Goal: Book appointment/travel/reservation

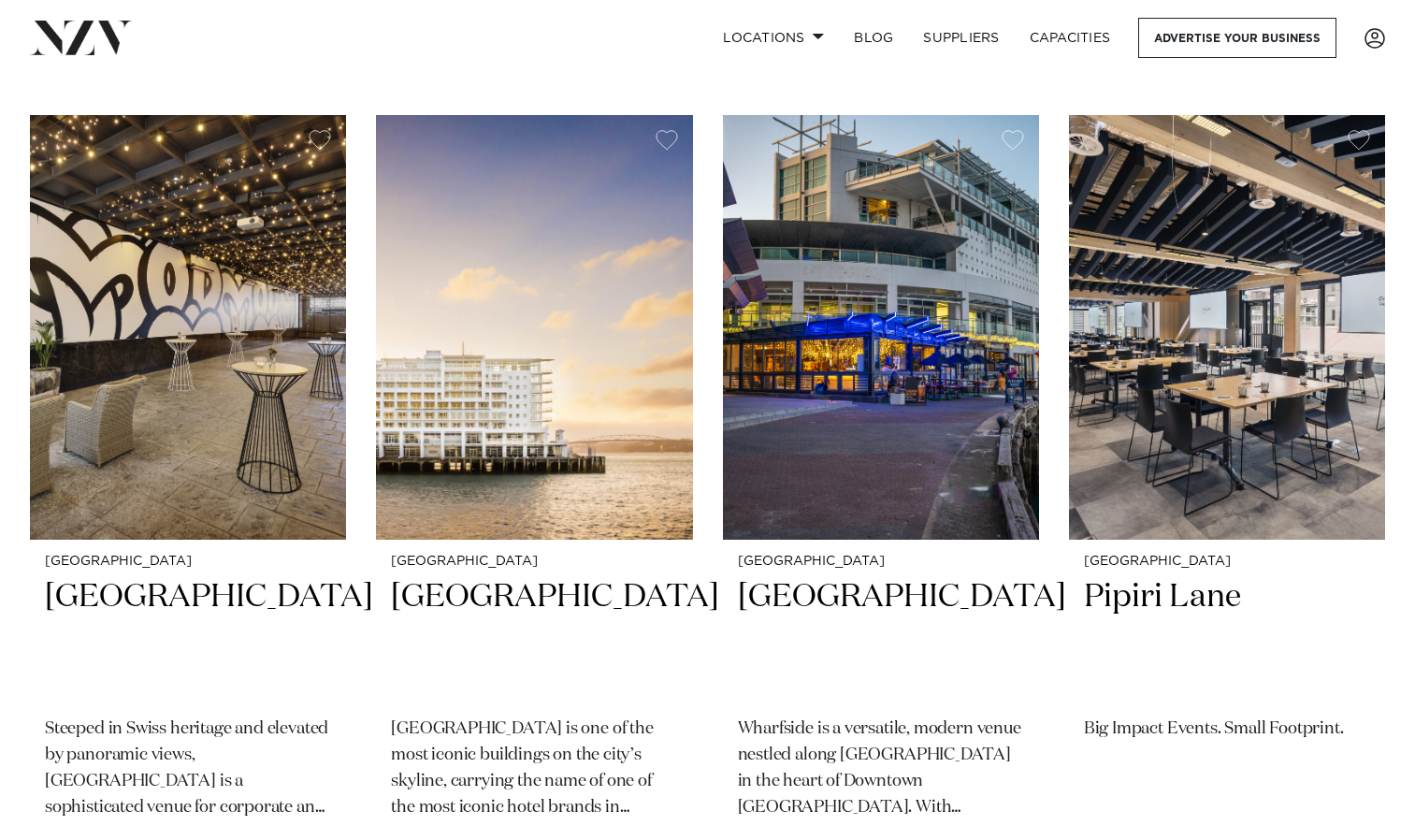
scroll to position [387, 0]
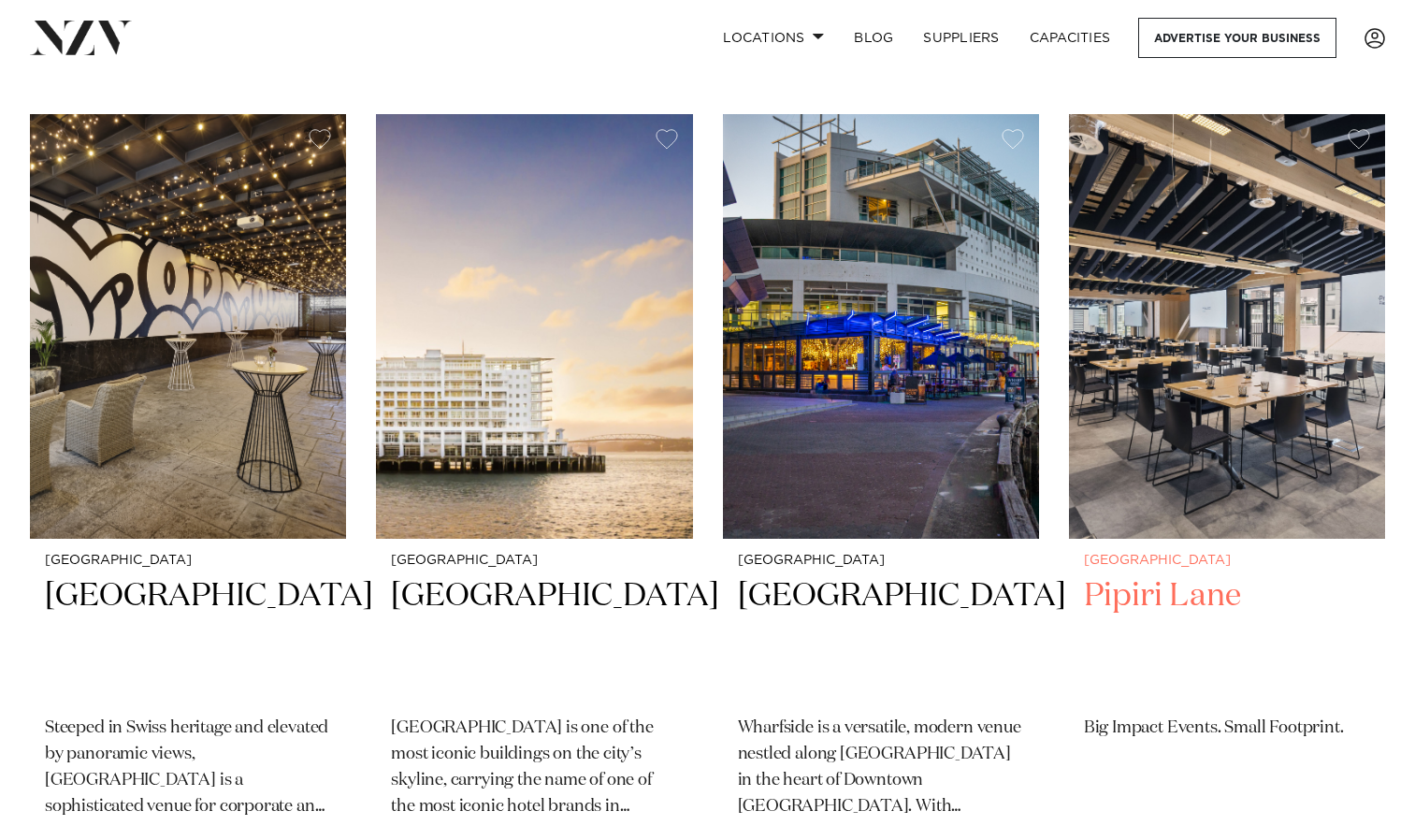
drag, startPoint x: 1156, startPoint y: 581, endPoint x: 1092, endPoint y: 620, distance: 74.9
click at [1092, 620] on h2 "Pipiri Lane" at bounding box center [1228, 637] width 286 height 126
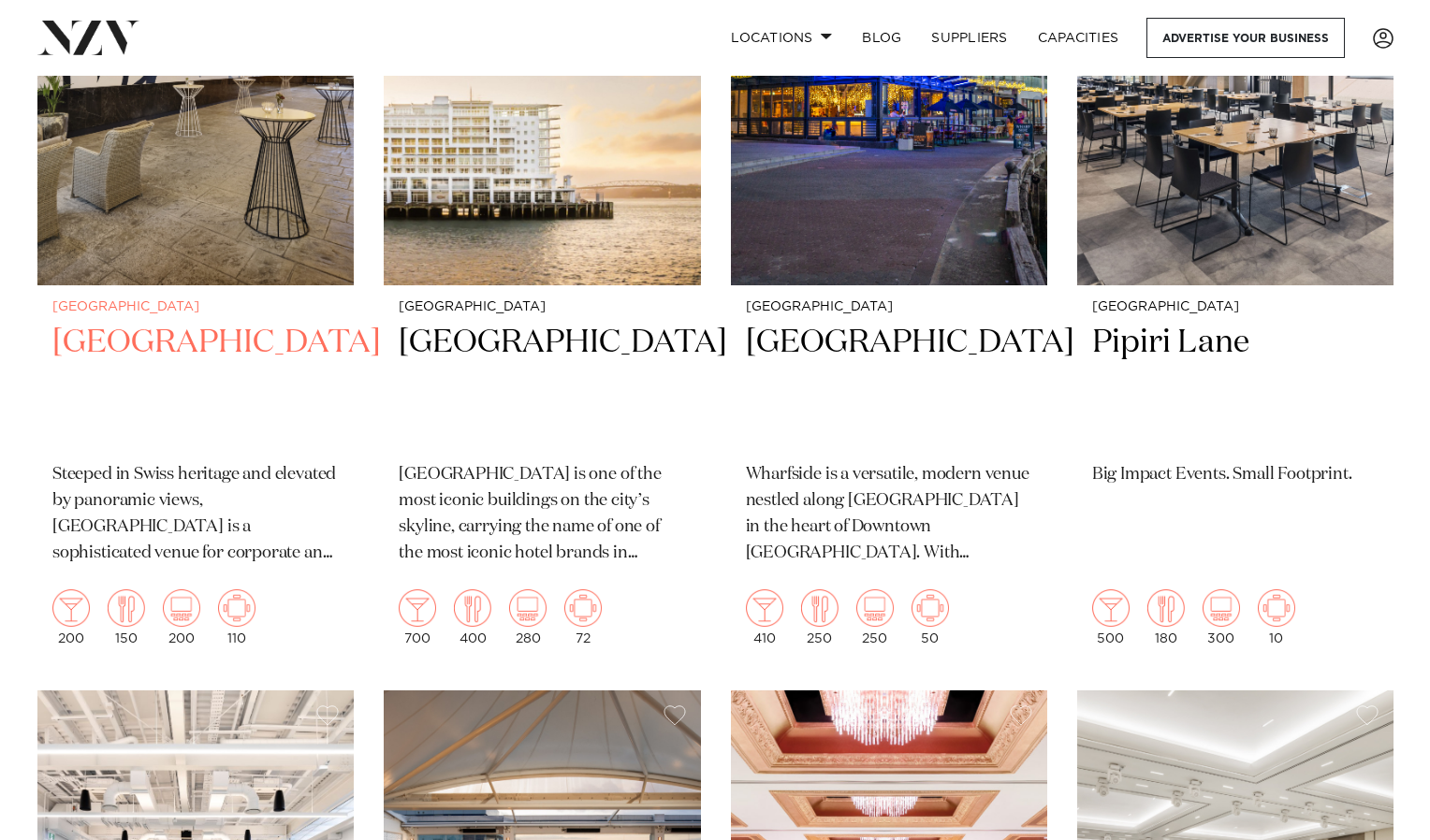
scroll to position [0, 0]
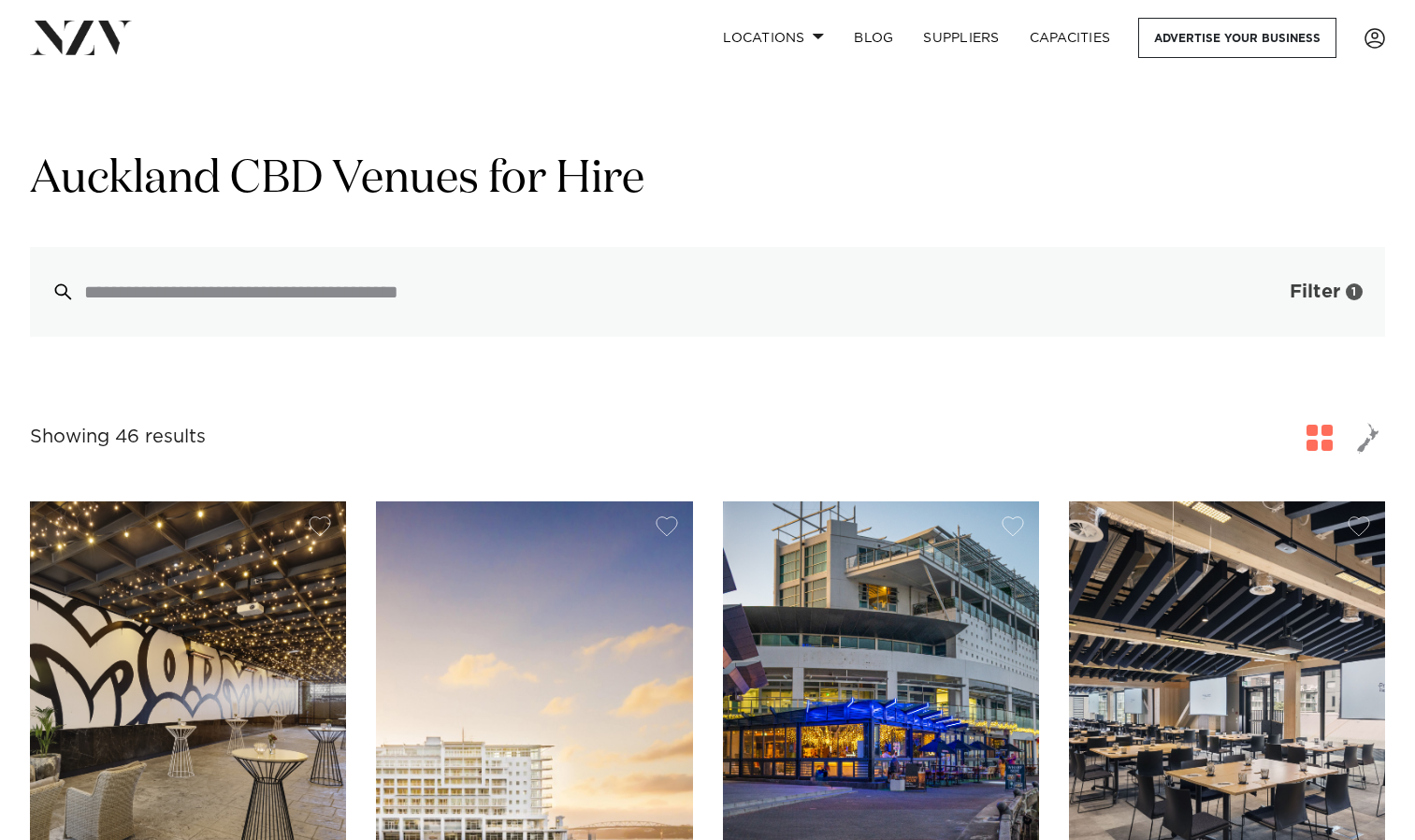
click at [1292, 304] on button "Filter 1" at bounding box center [1307, 291] width 156 height 89
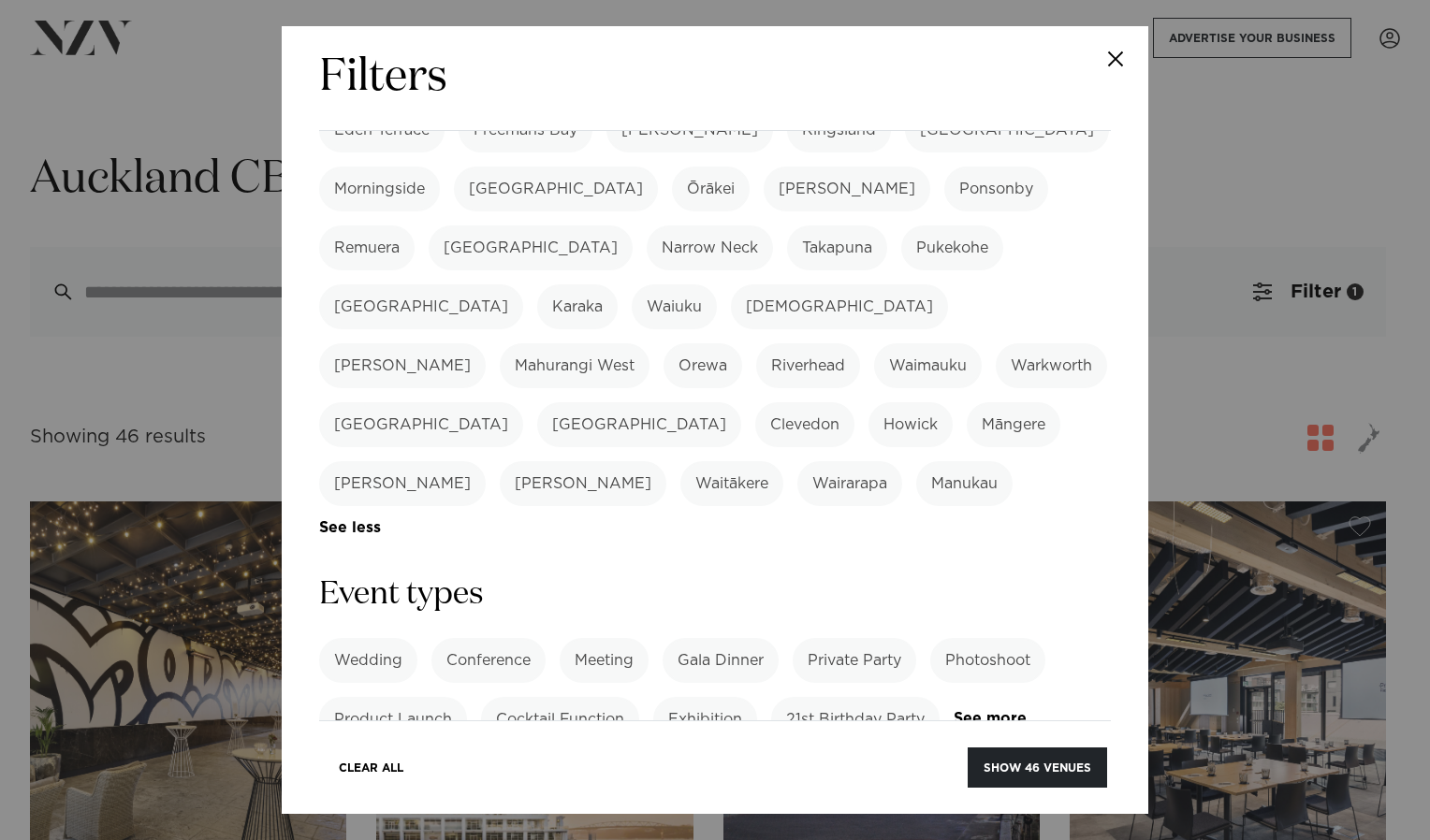
scroll to position [723, 0]
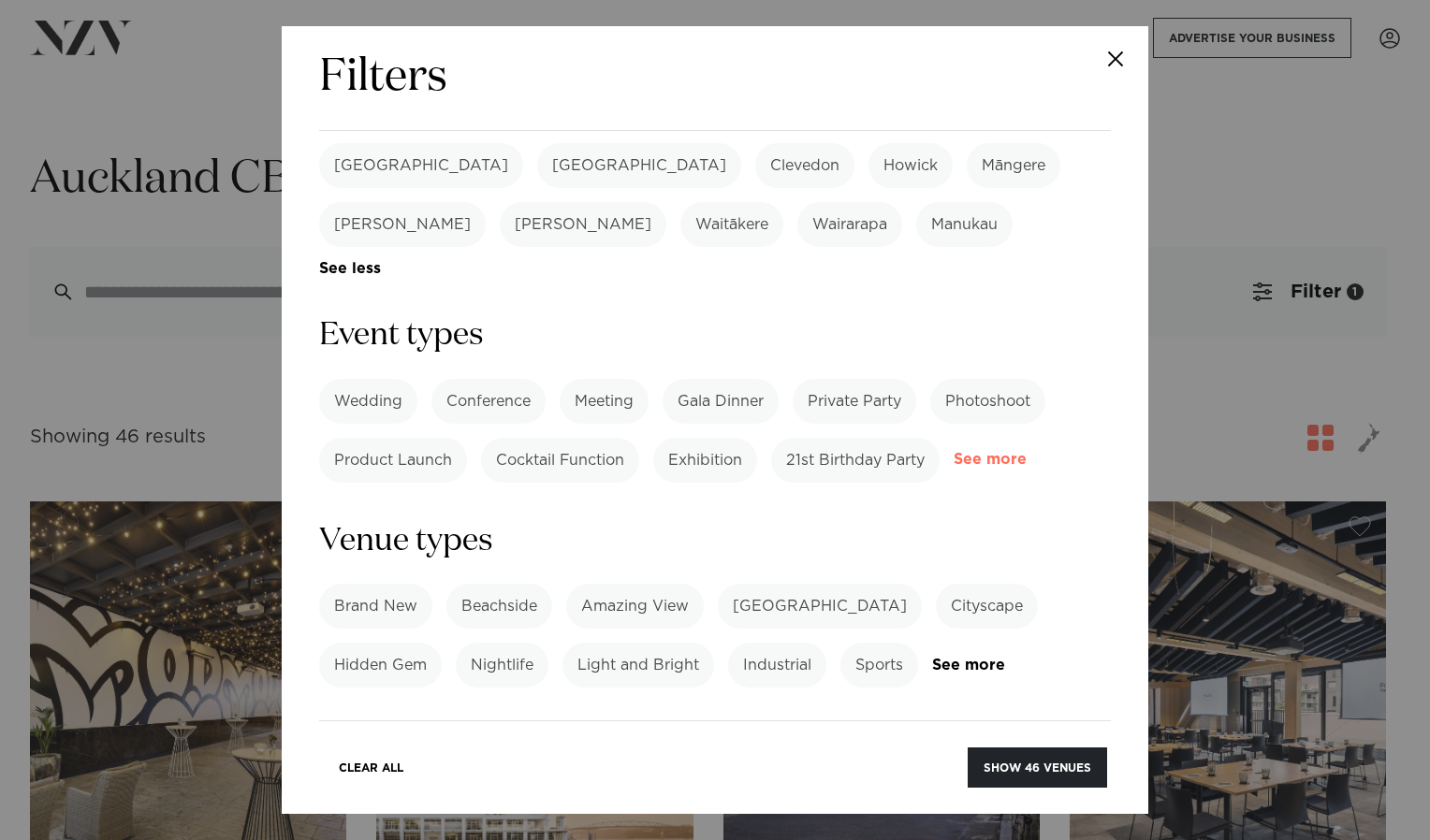
click at [953, 452] on link "See more" at bounding box center [1026, 459] width 146 height 16
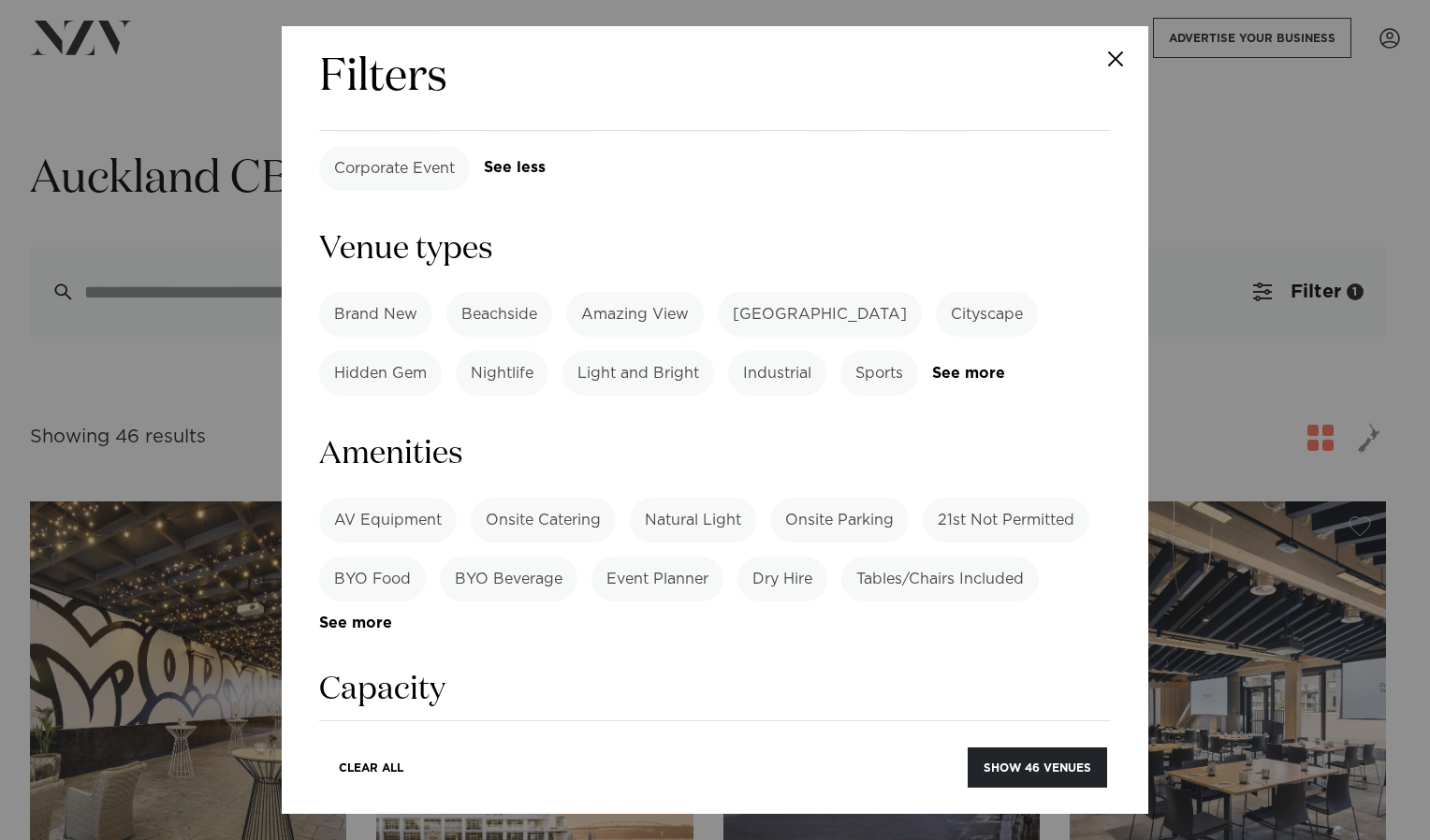
scroll to position [1431, 0]
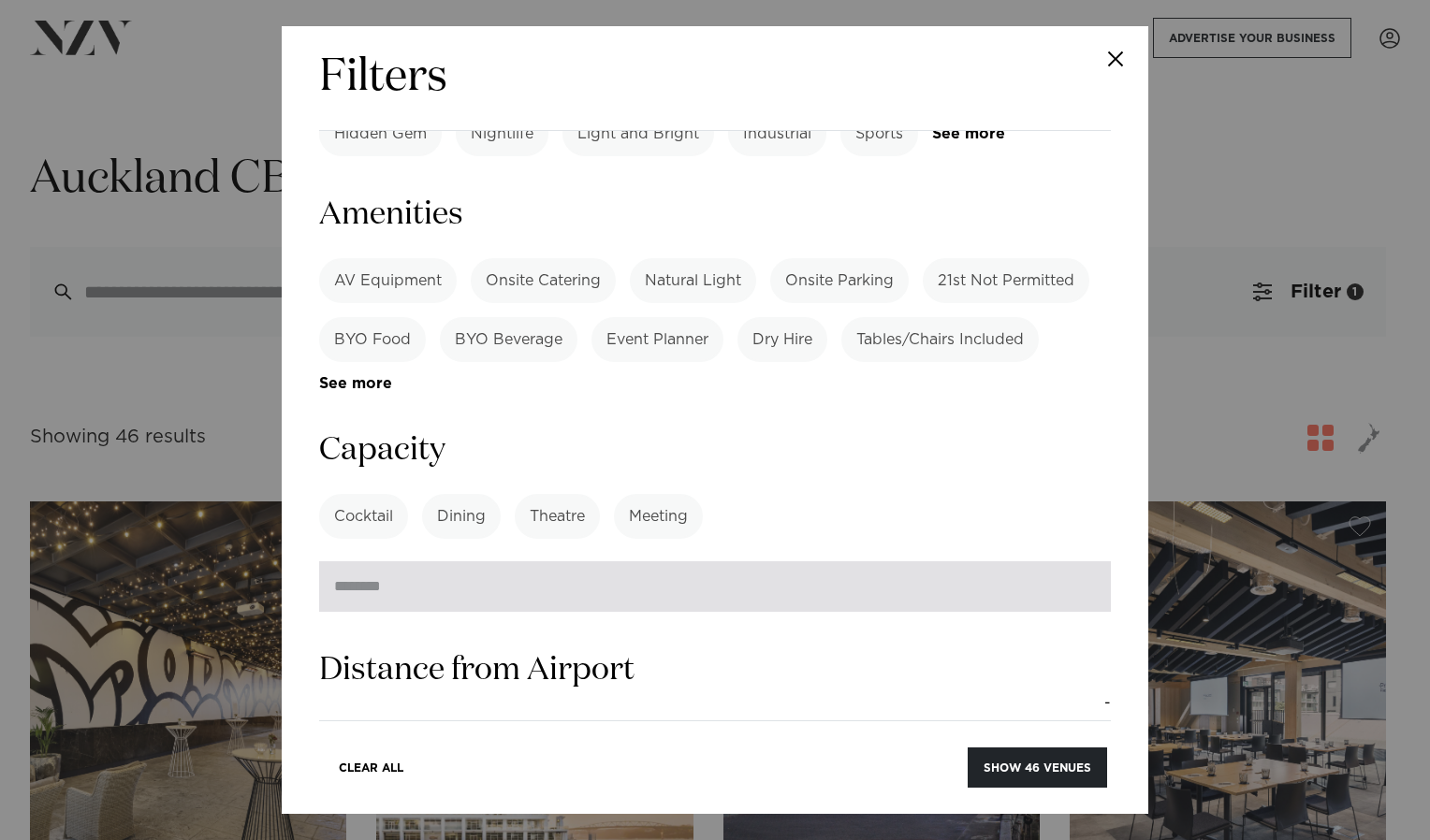
click at [414, 561] on input "number" at bounding box center [715, 586] width 791 height 51
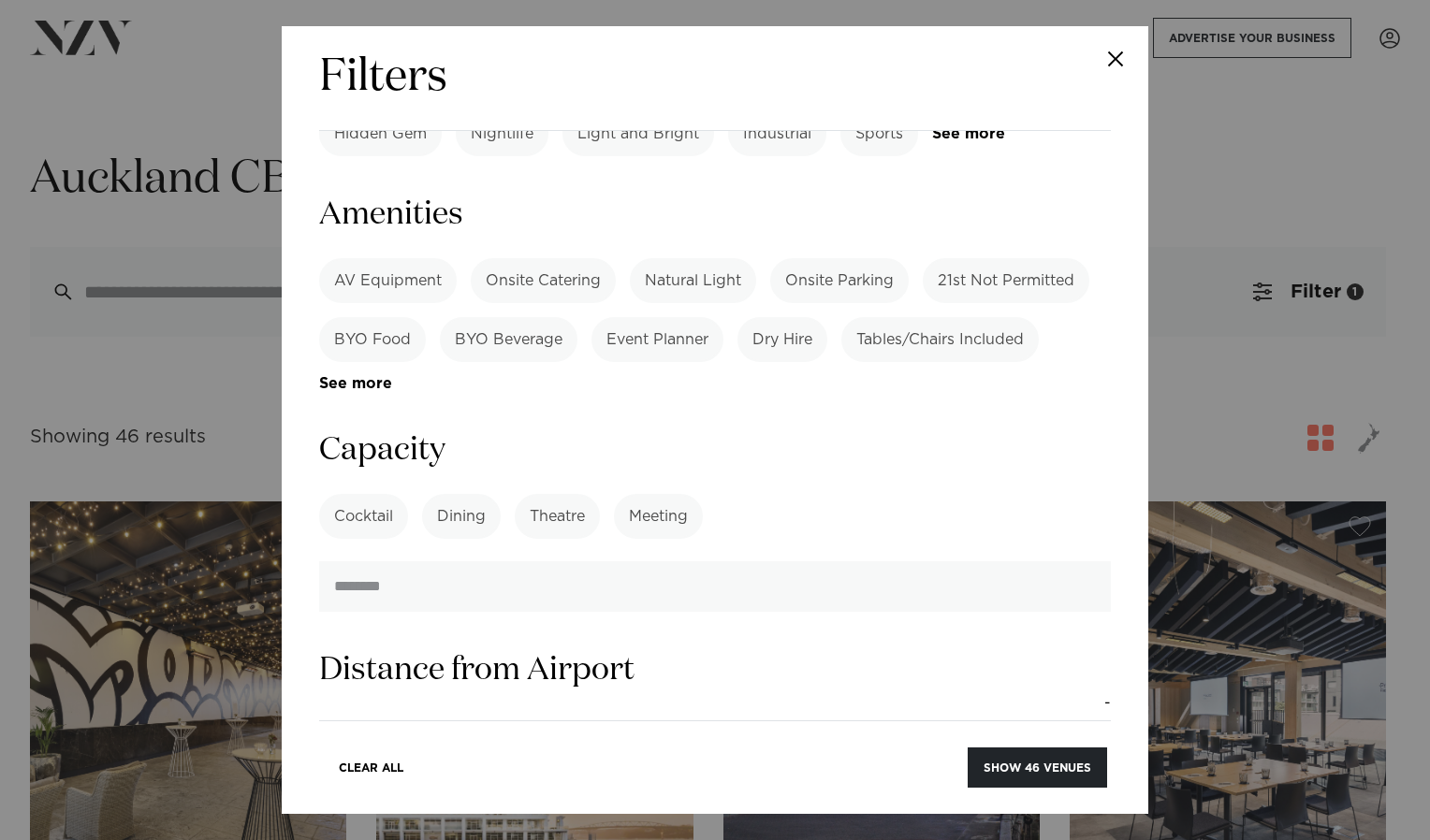
click at [667, 494] on label "Meeting" at bounding box center [658, 516] width 88 height 45
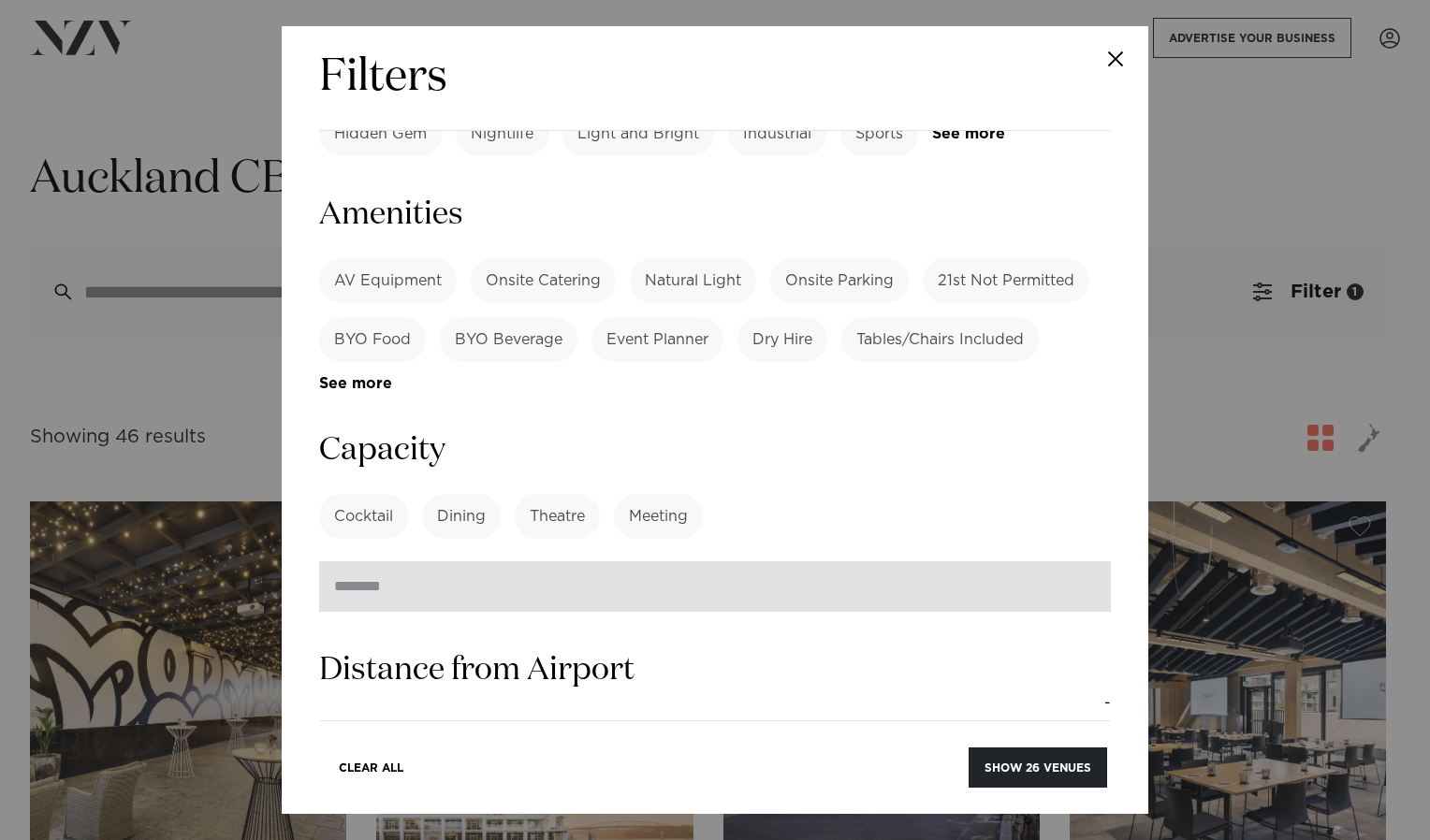
click at [533, 561] on input "number" at bounding box center [715, 586] width 791 height 51
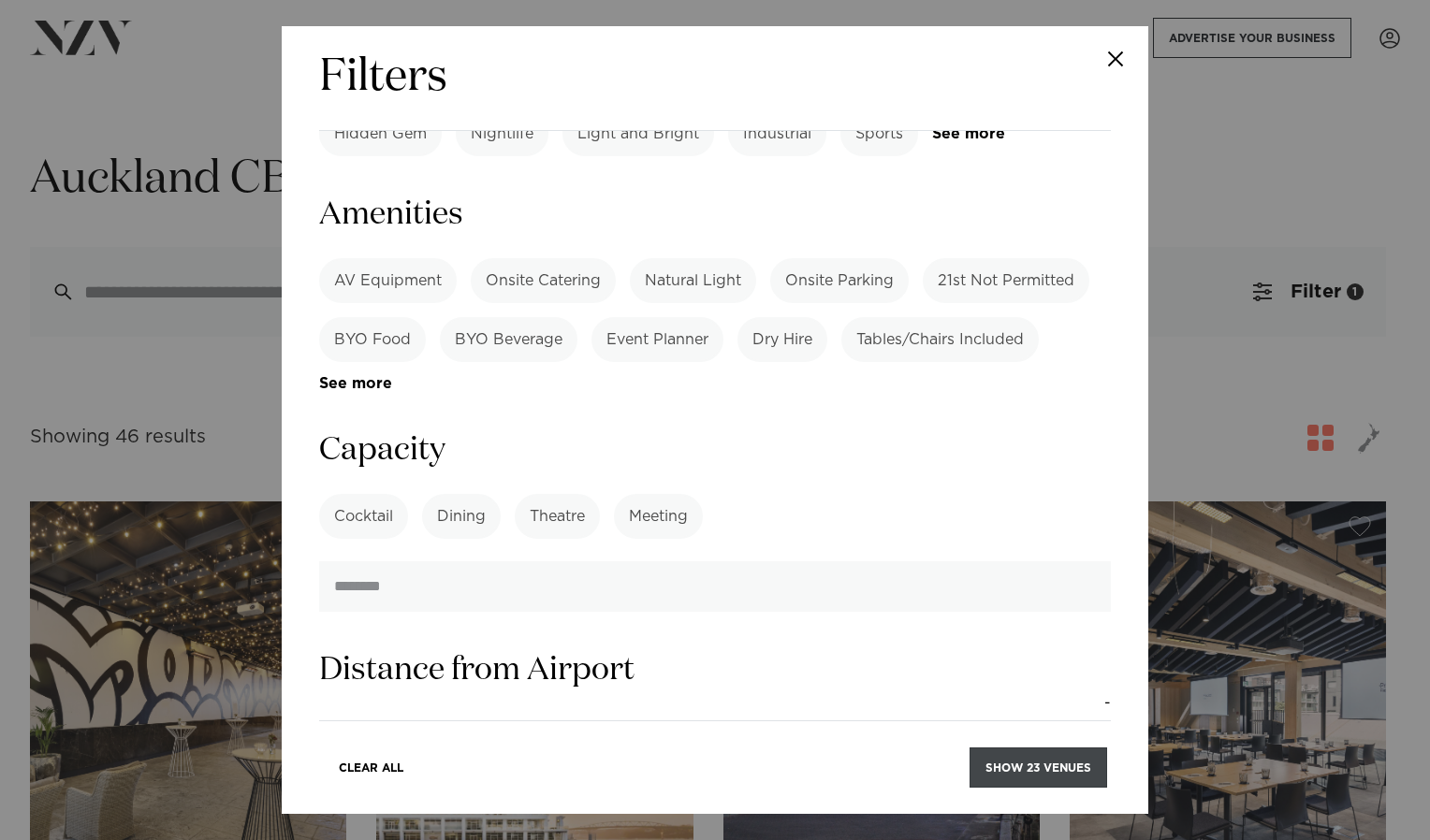
type input "**"
click at [1025, 782] on button "Show 23 venues" at bounding box center [1038, 767] width 138 height 40
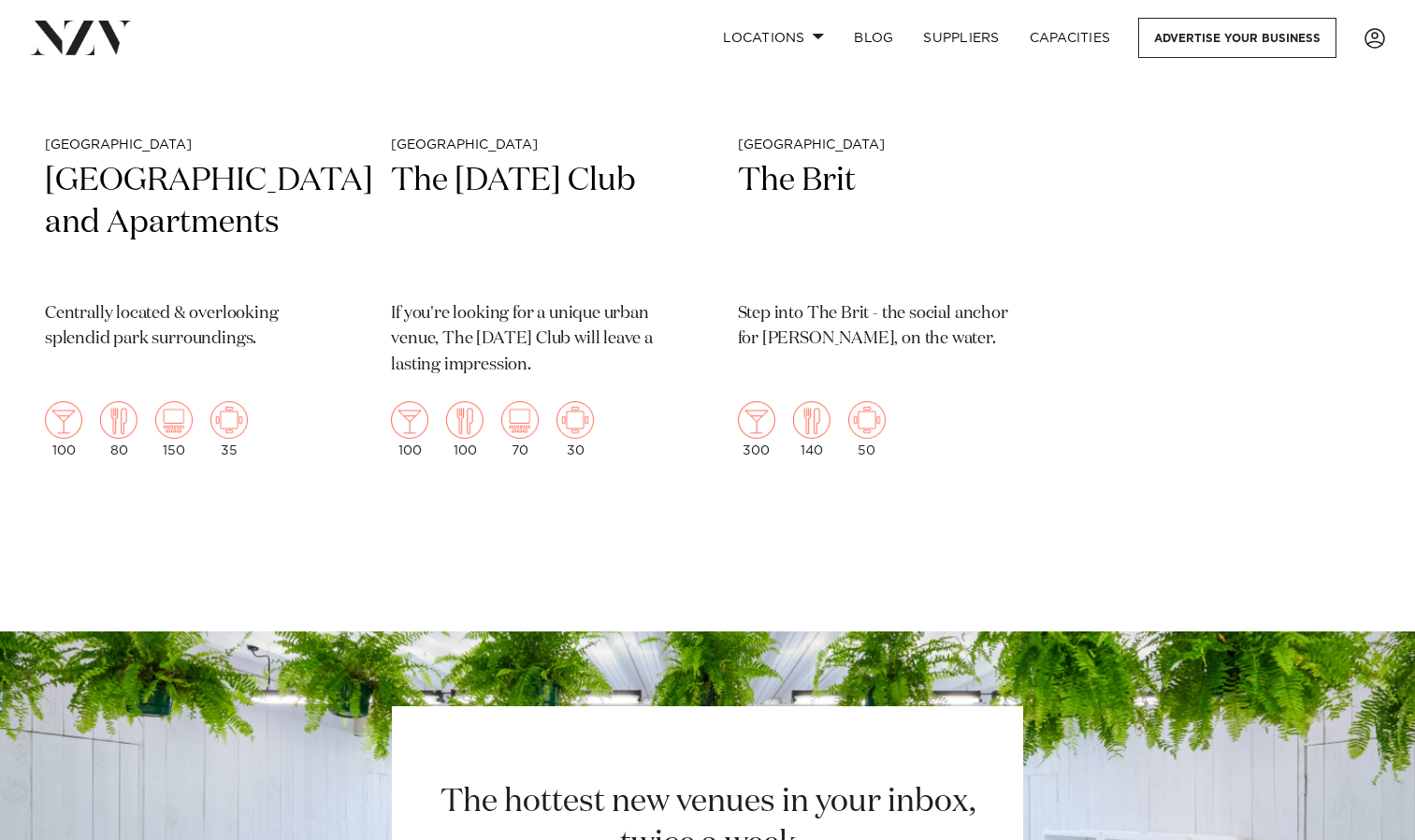
scroll to position [4951, 0]
